Goal: Contribute content: Add original content to the website for others to see

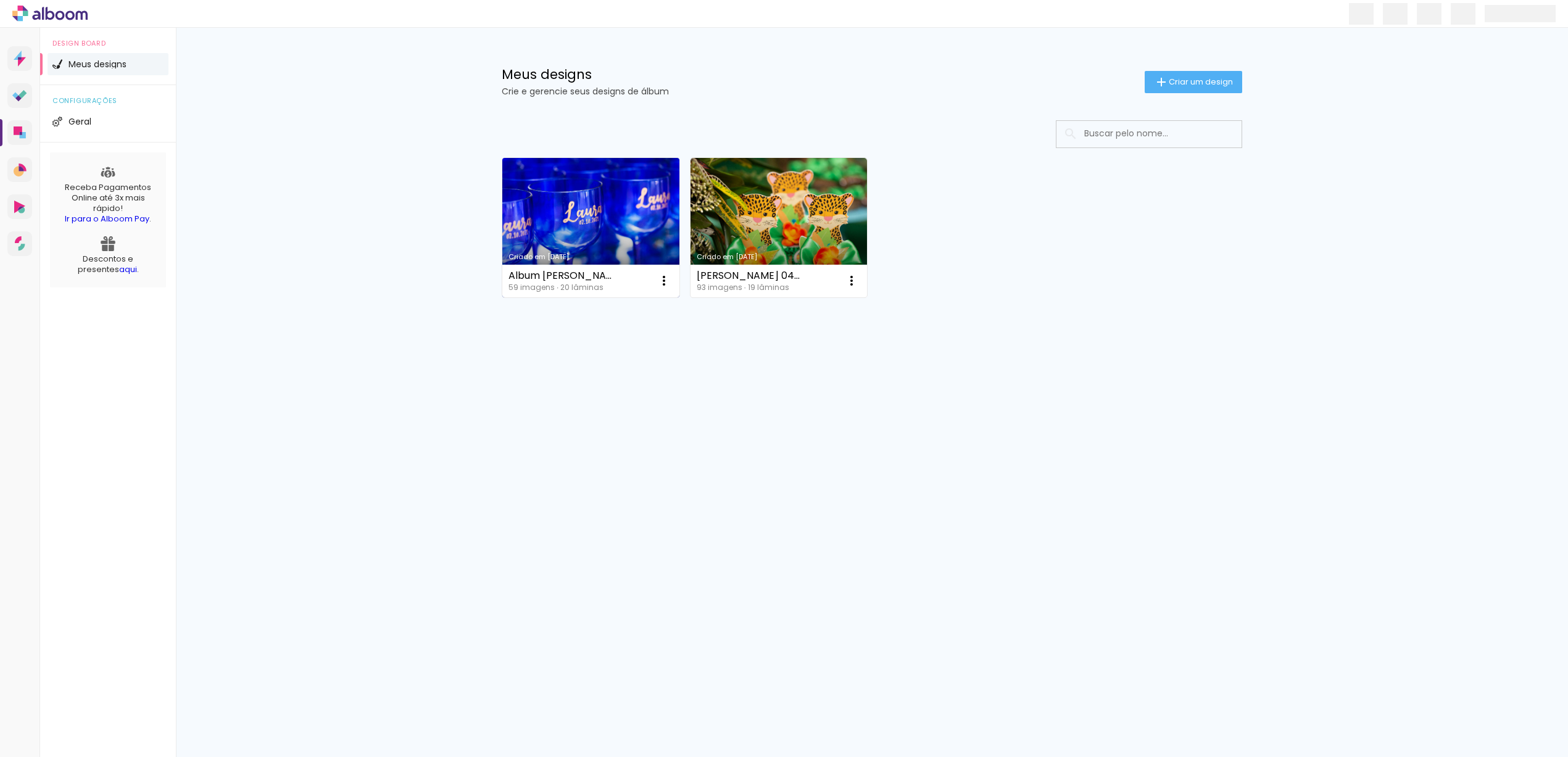
click at [614, 227] on link "Criado em [DATE]" at bounding box center [591, 227] width 177 height 139
click at [1184, 85] on span "Criar um design" at bounding box center [1201, 81] width 65 height 8
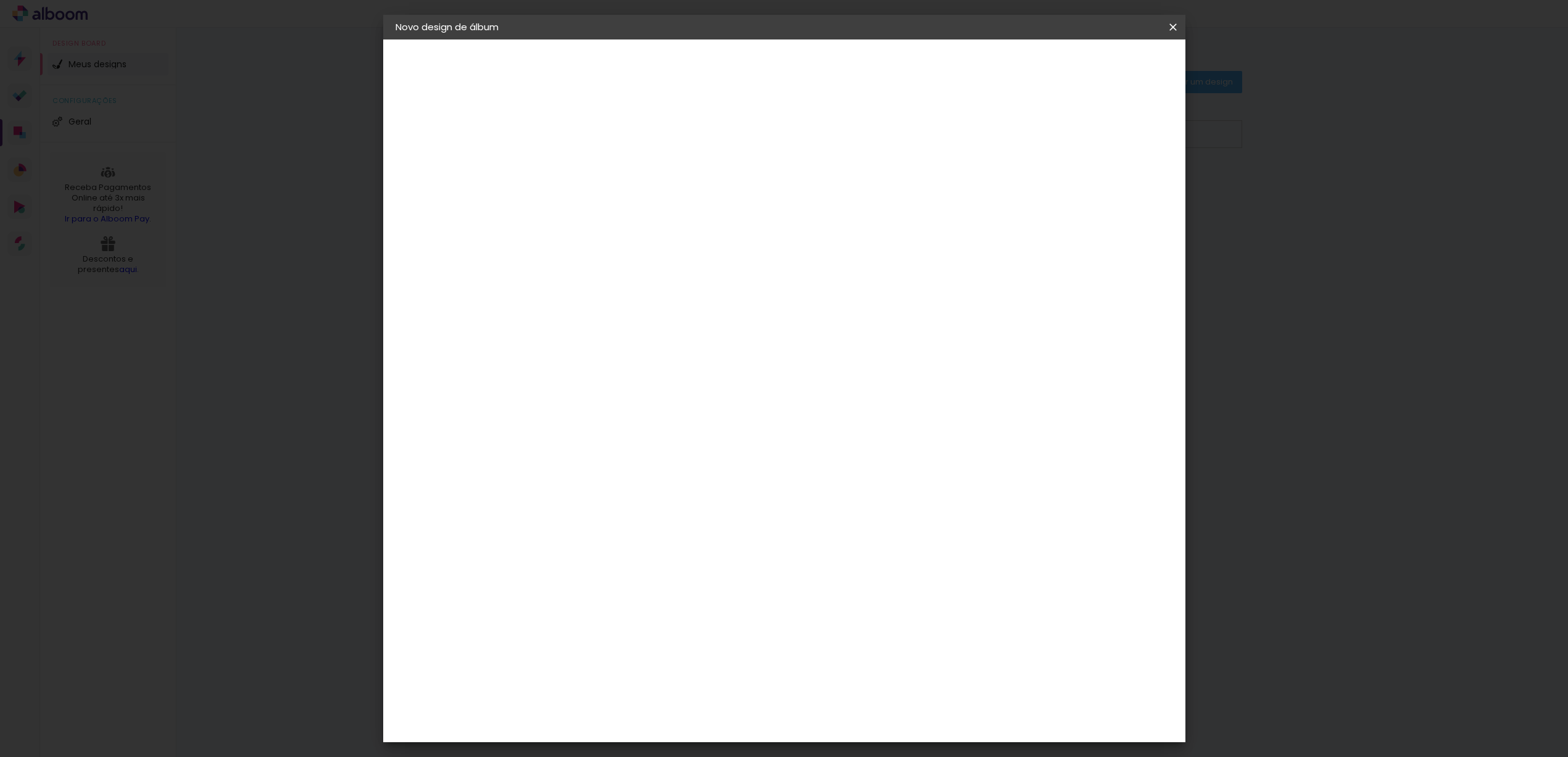
click at [598, 166] on input at bounding box center [598, 165] width 0 height 20
click at [0, 0] on iron-icon at bounding box center [0, 0] width 0 height 0
